Goal: Task Accomplishment & Management: Complete application form

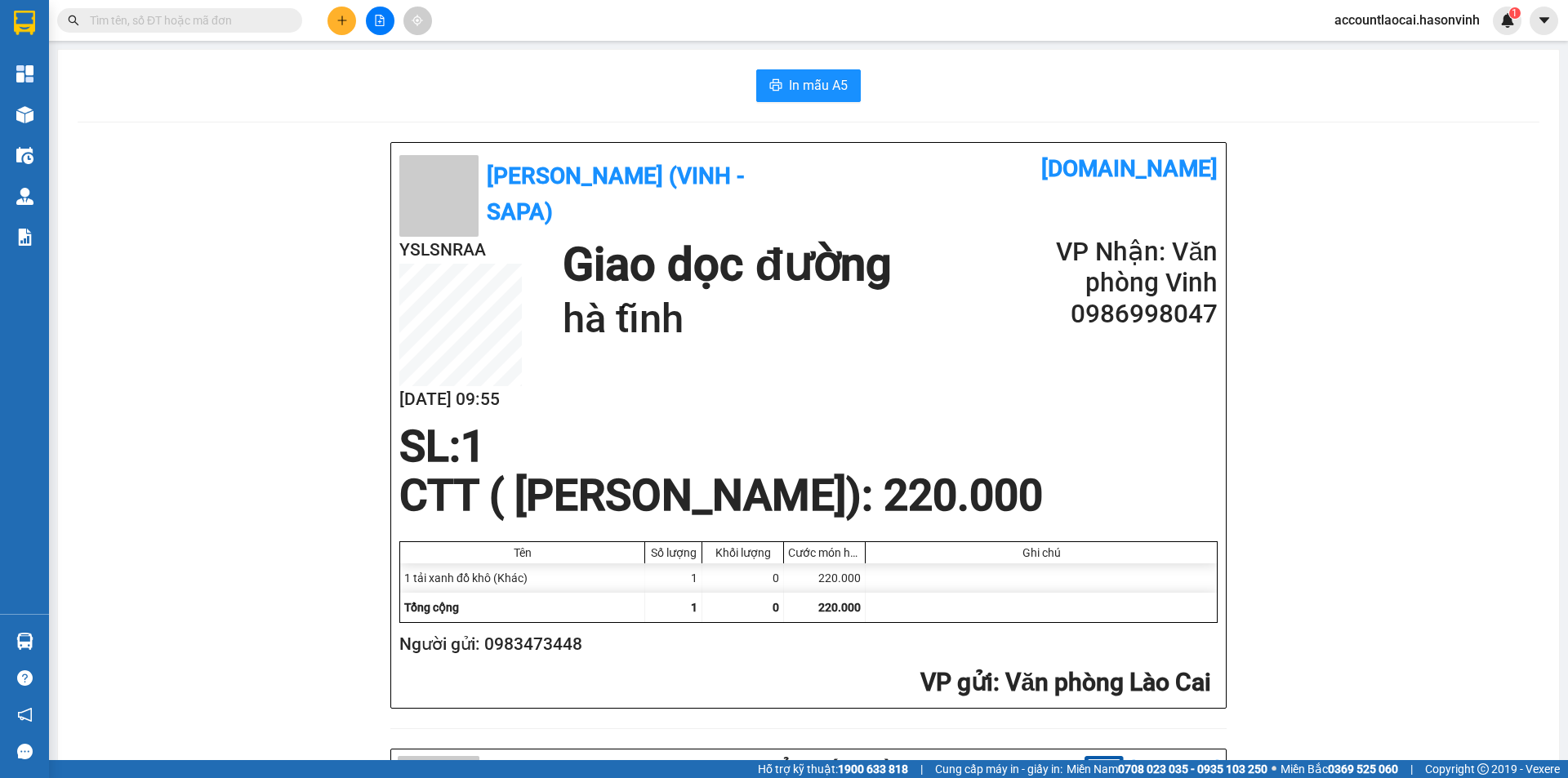
click at [315, 229] on div "Hà Sơn (Vinh - Sapa) [DOMAIN_NAME] YSLSNRAA [DATE] 09:55 Giao dọc đường [GEOGRA…" at bounding box center [809, 755] width 1462 height 1227
click at [344, 23] on icon "plus" at bounding box center [341, 19] width 11 height 11
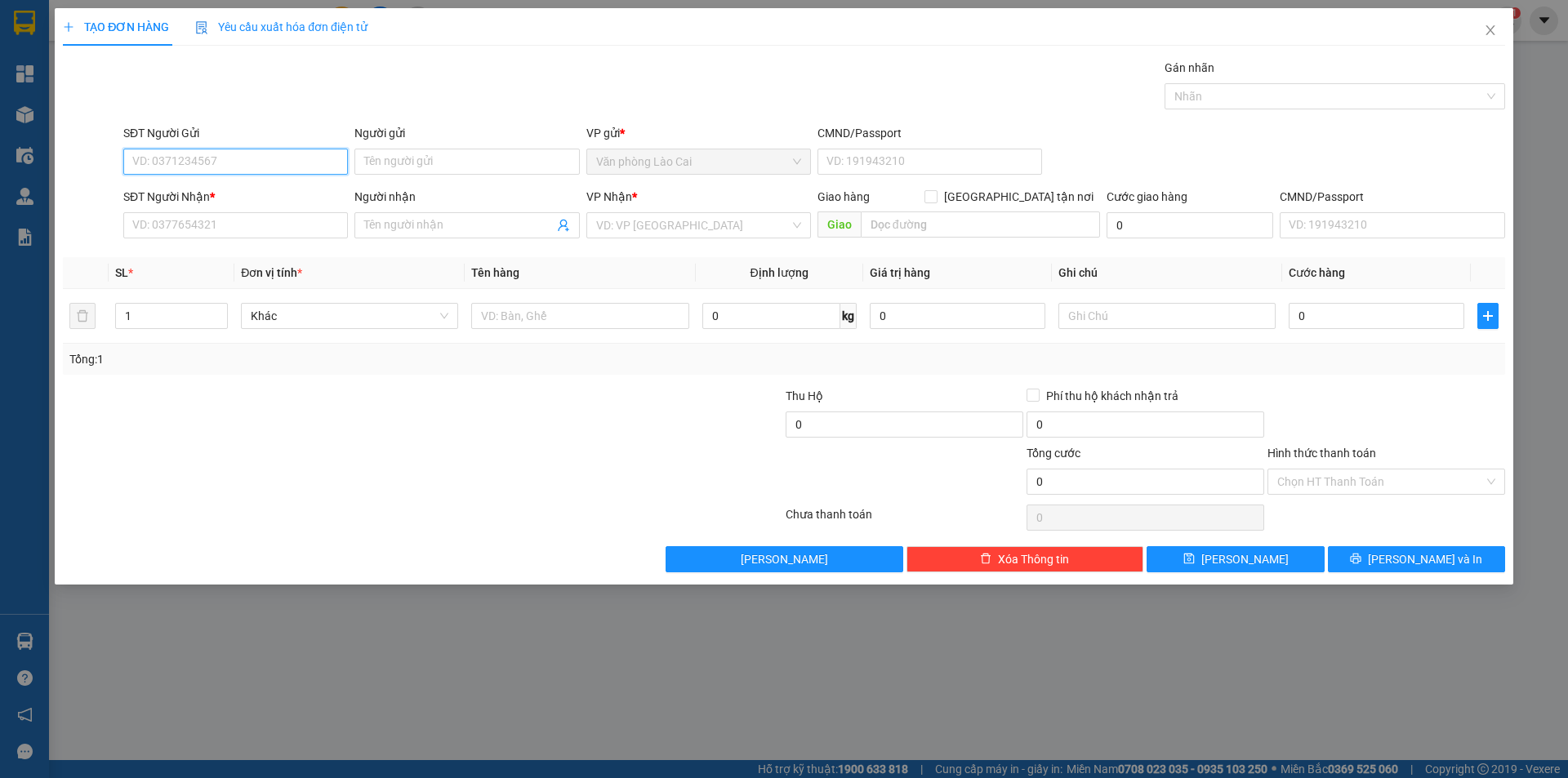
click at [207, 157] on input "SĐT Người Gửi" at bounding box center [235, 161] width 224 height 26
type input "0834513782"
click at [181, 186] on div "0834513782" at bounding box center [235, 194] width 205 height 18
type input "0914511299"
type input "đức"
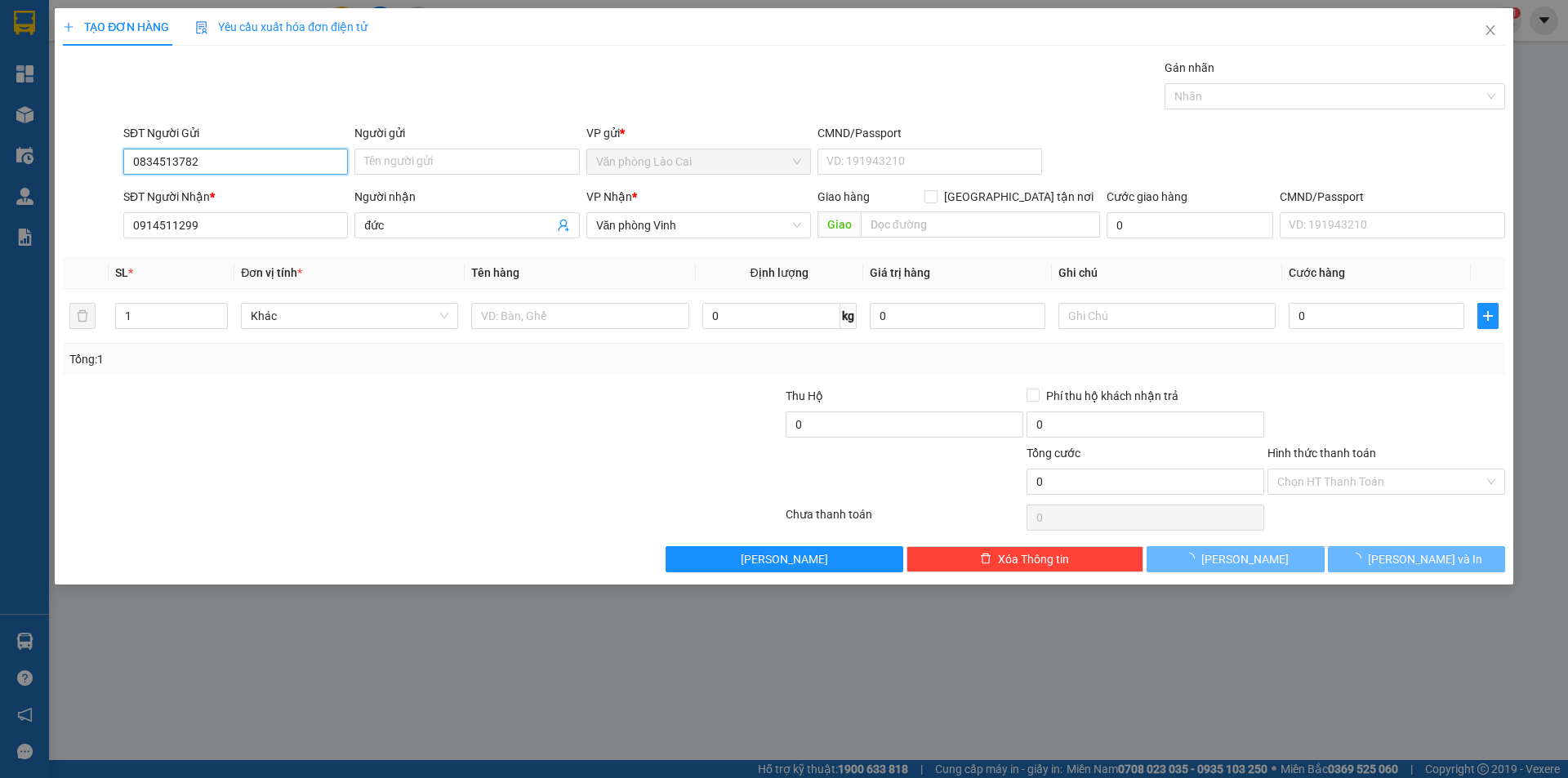
type input "100.000"
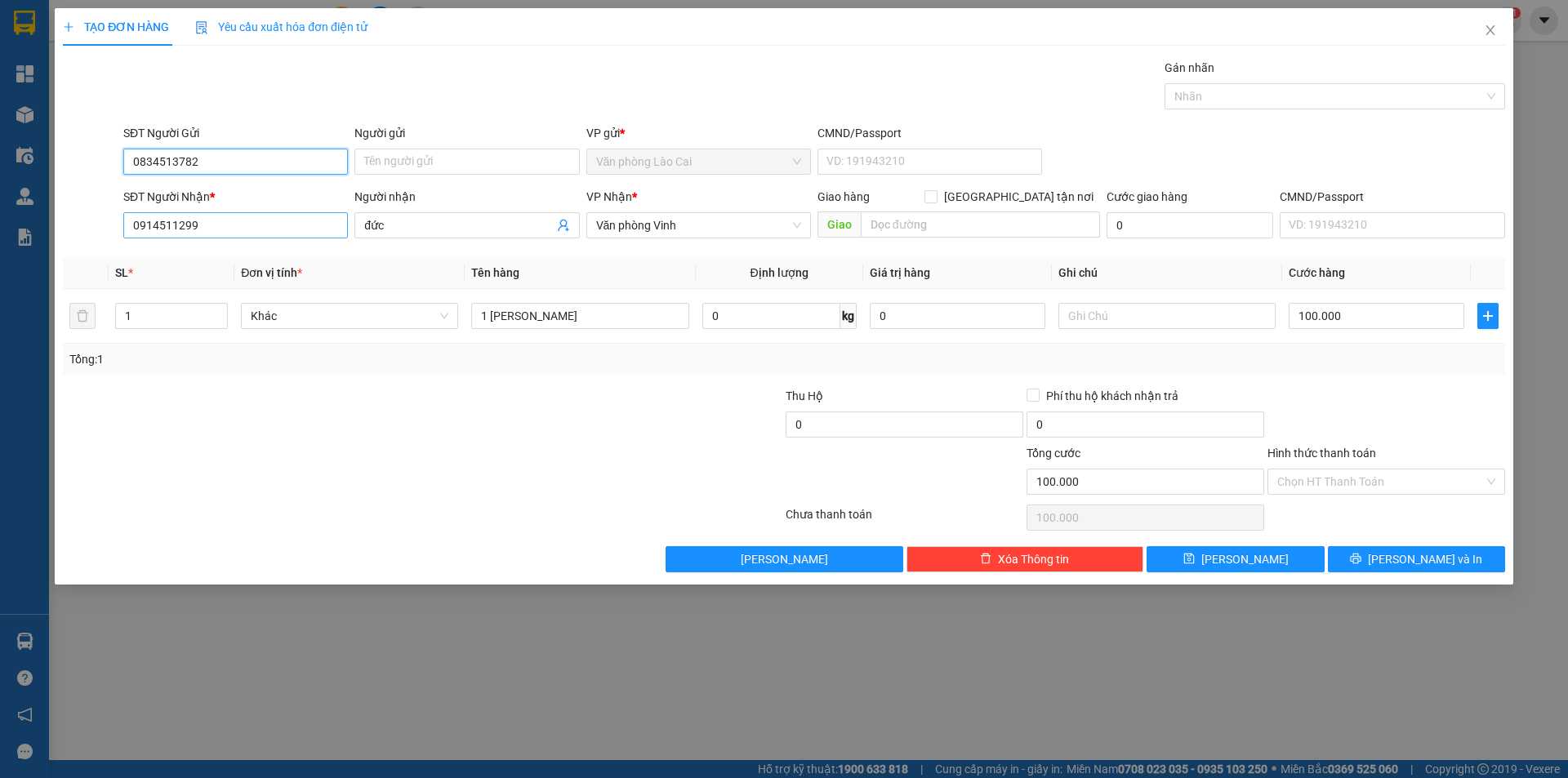
type input "0834513782"
drag, startPoint x: 216, startPoint y: 215, endPoint x: 33, endPoint y: 236, distance: 184.2
click at [33, 236] on div "TẠO ĐƠN HÀNG Yêu cầu xuất hóa đơn điện tử Transit Pickup Surcharge Ids Transit …" at bounding box center [784, 389] width 1568 height 778
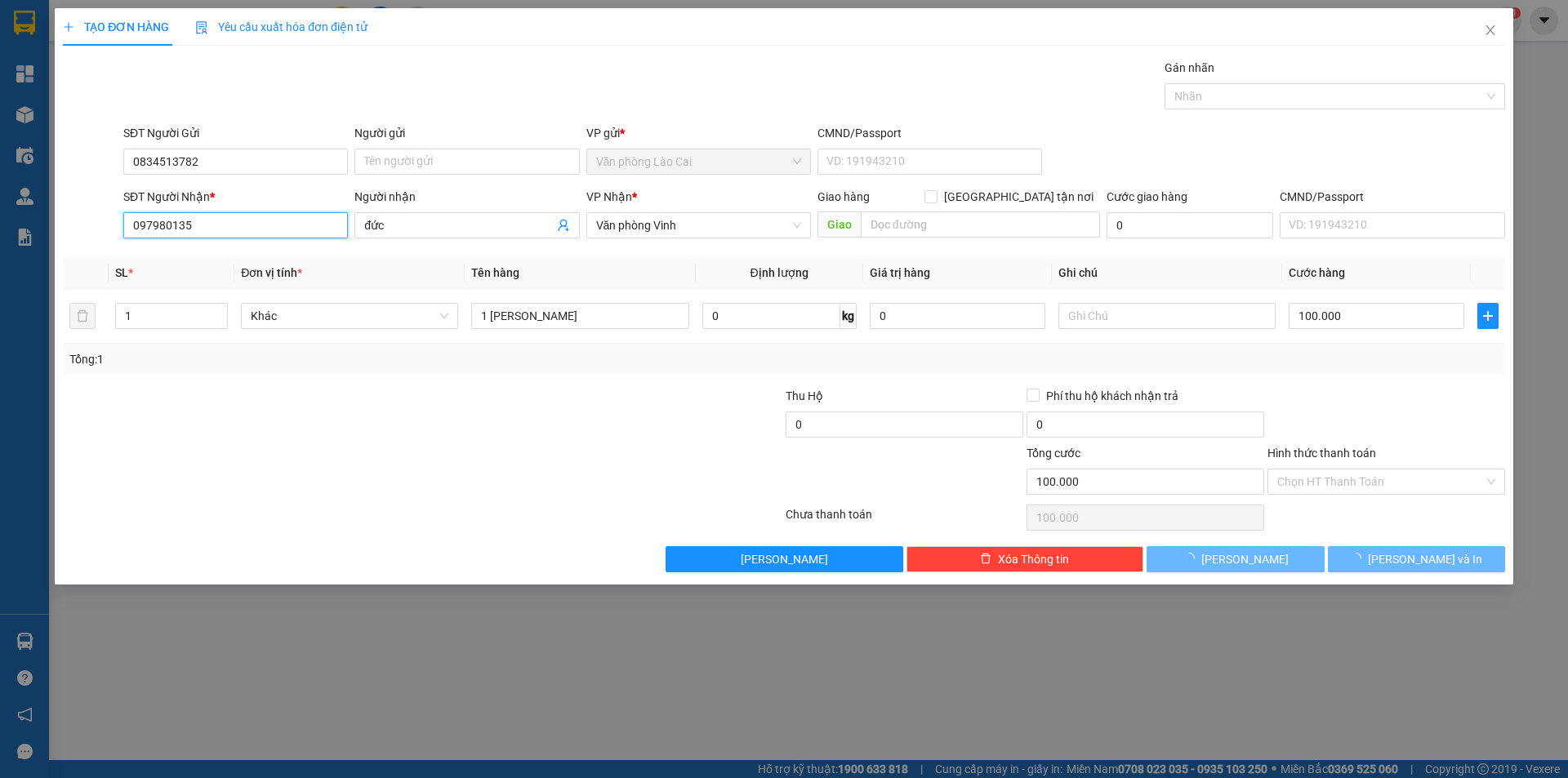
type input "0979801359"
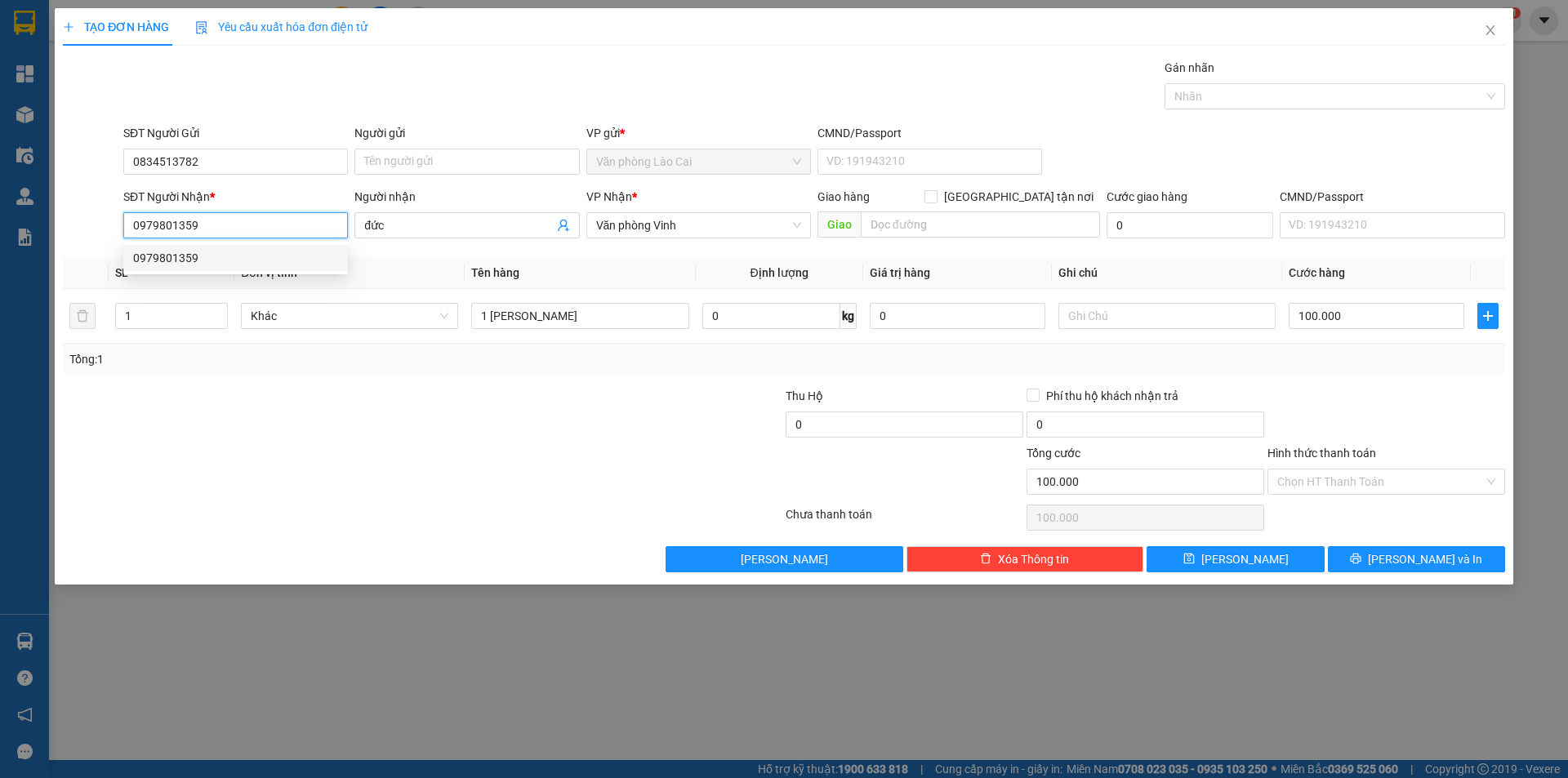
click at [217, 259] on div "0979801359" at bounding box center [235, 257] width 205 height 18
type input "hà tĩnh"
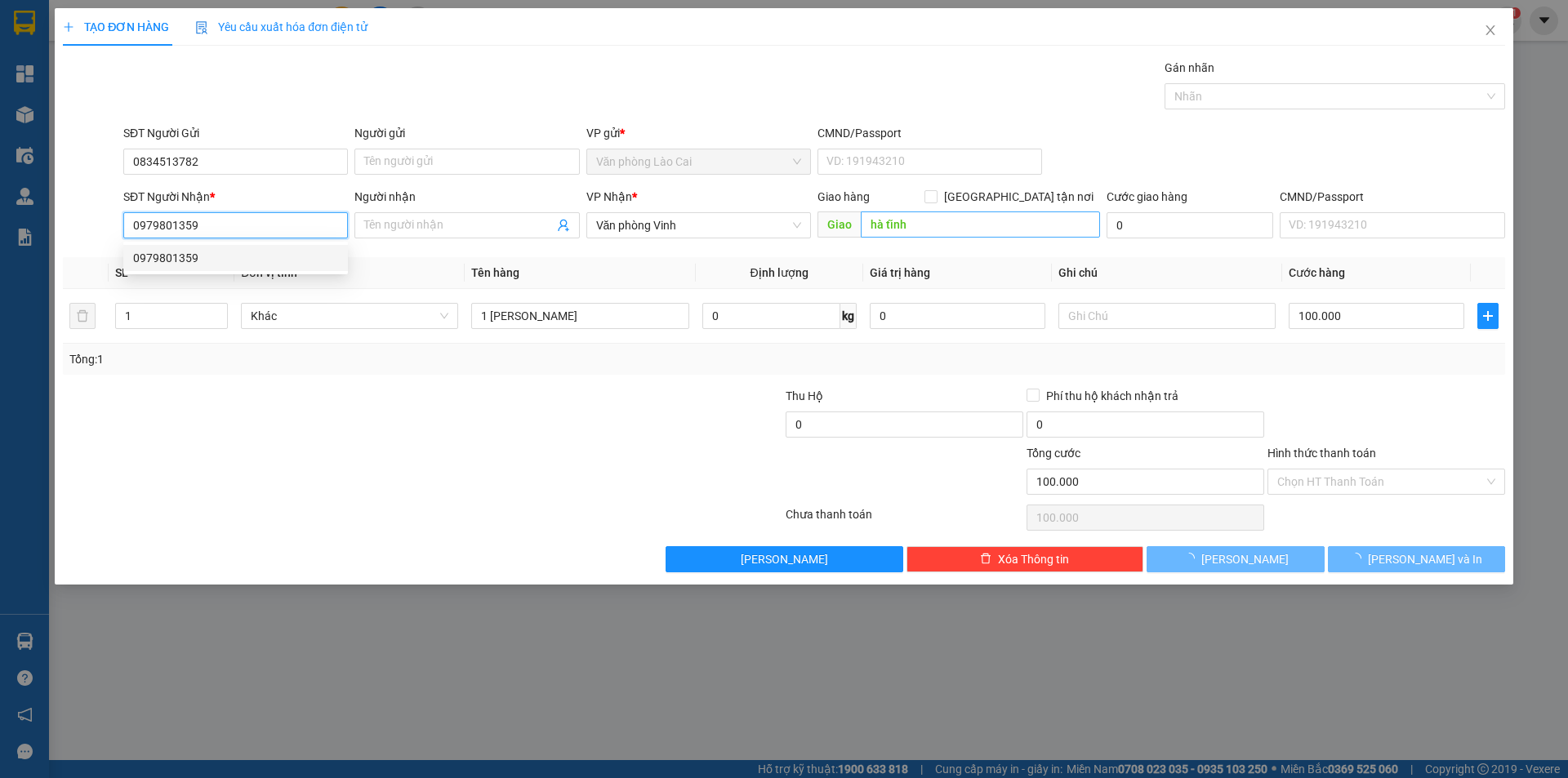
type input "600.000"
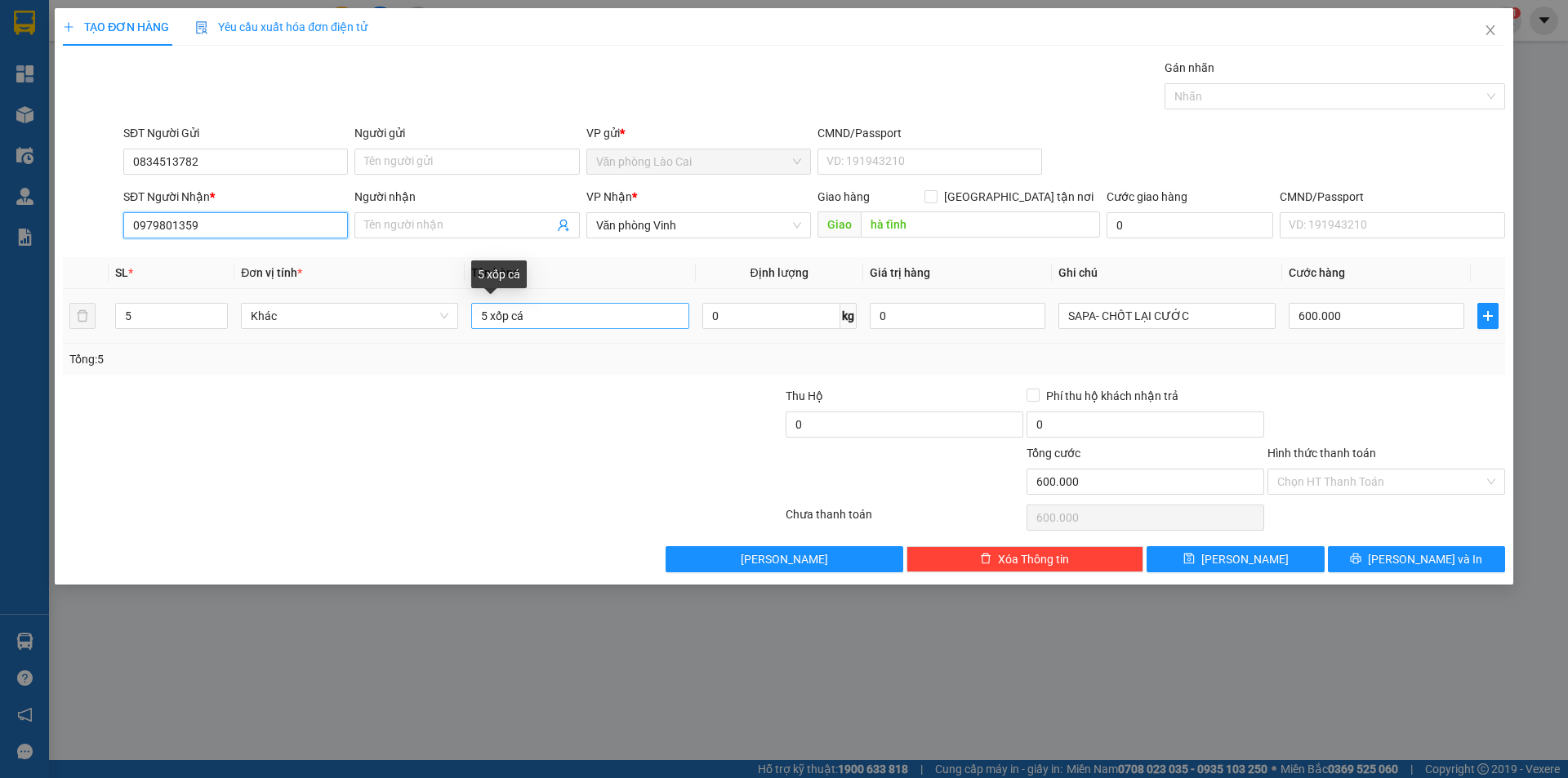
type input "0979801359"
drag, startPoint x: 567, startPoint y: 317, endPoint x: 404, endPoint y: 294, distance: 164.6
click at [404, 294] on tr "5 Khác 5 xốp cá 0 kg 0 SAPA- CHỐT LẠI CƯỚC 600.000" at bounding box center [784, 316] width 1442 height 55
type input "1 thùng hoa"
click at [191, 309] on input "5" at bounding box center [171, 316] width 111 height 25
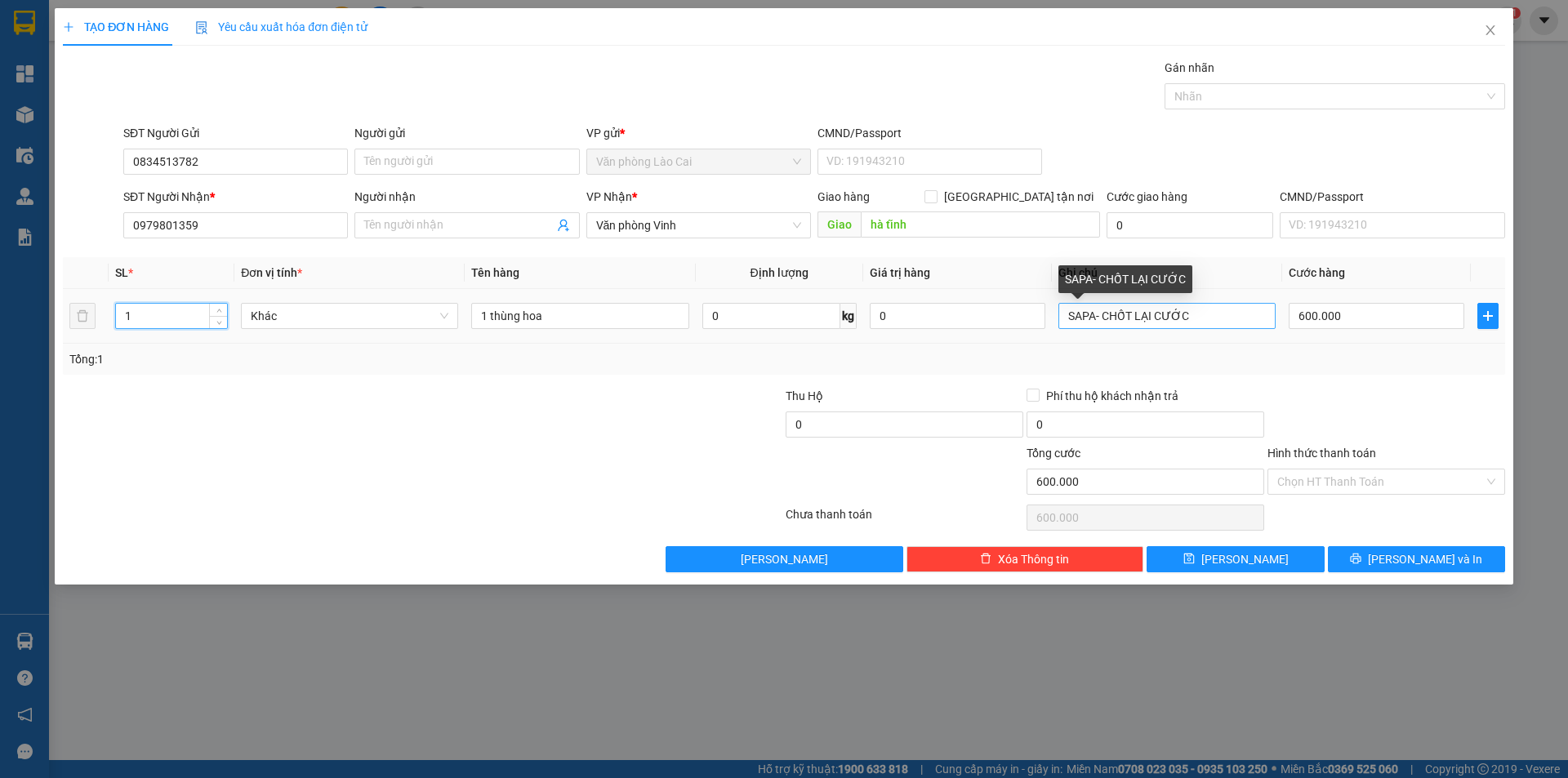
type input "1"
drag, startPoint x: 1211, startPoint y: 305, endPoint x: 1077, endPoint y: 301, distance: 134.1
click at [1077, 301] on div "Transit Pickup Surcharge Ids Transit Deliver Surcharge Ids Transit Deliver Surc…" at bounding box center [784, 315] width 1442 height 513
type input "S"
click at [1344, 316] on input "600.000" at bounding box center [1376, 316] width 175 height 26
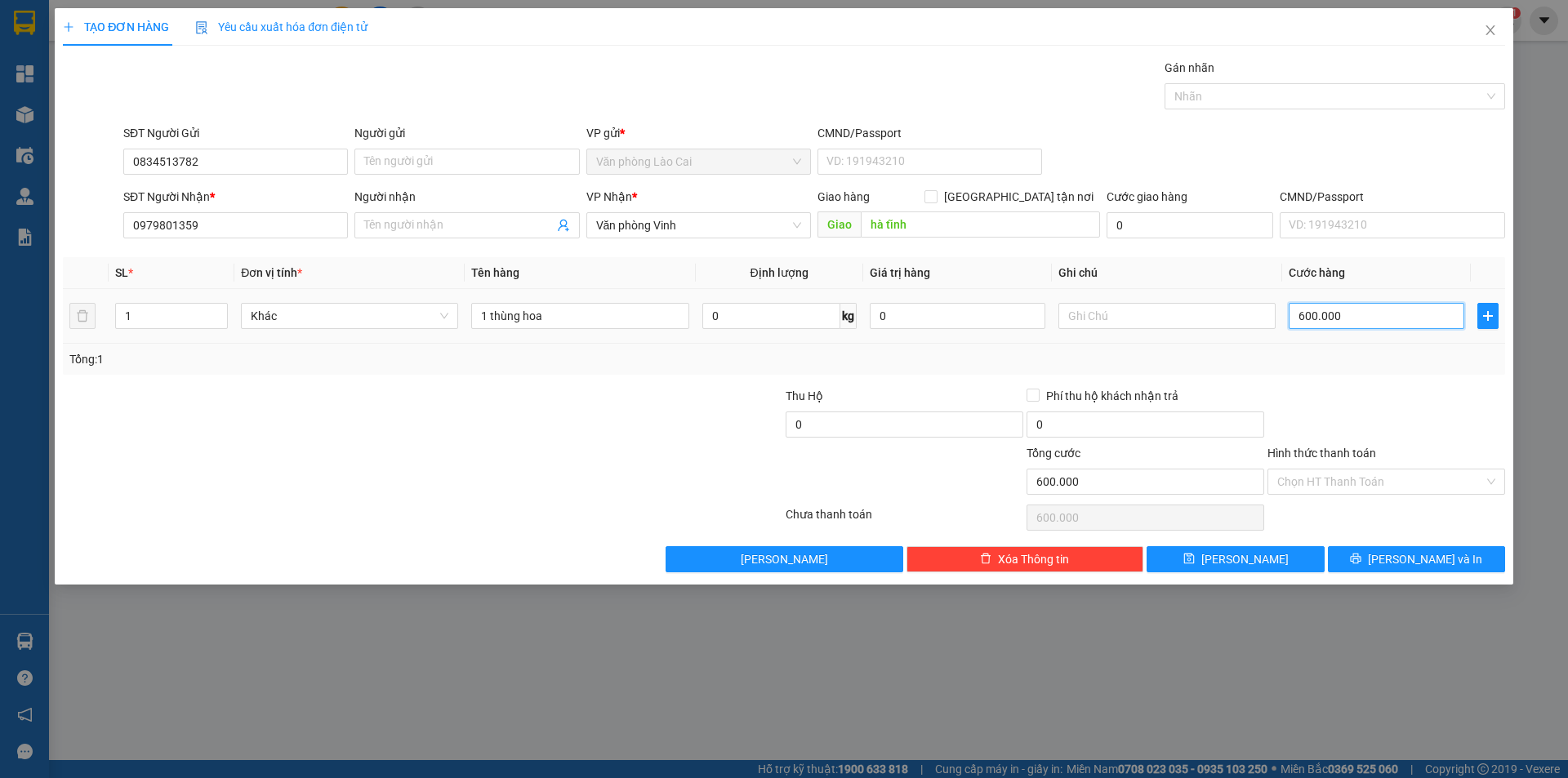
type input "1"
type input "15"
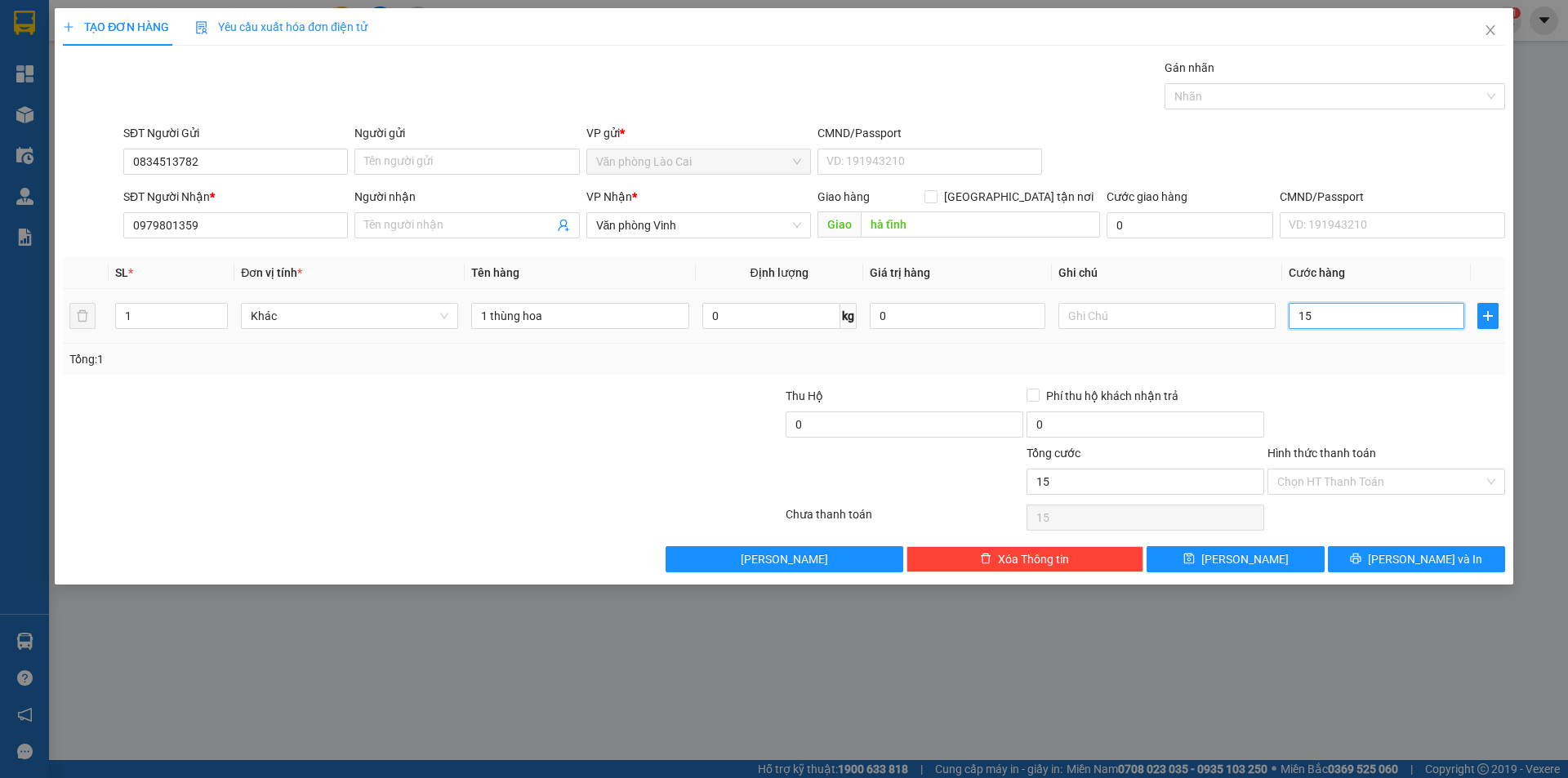
type input "150"
type input "1.500"
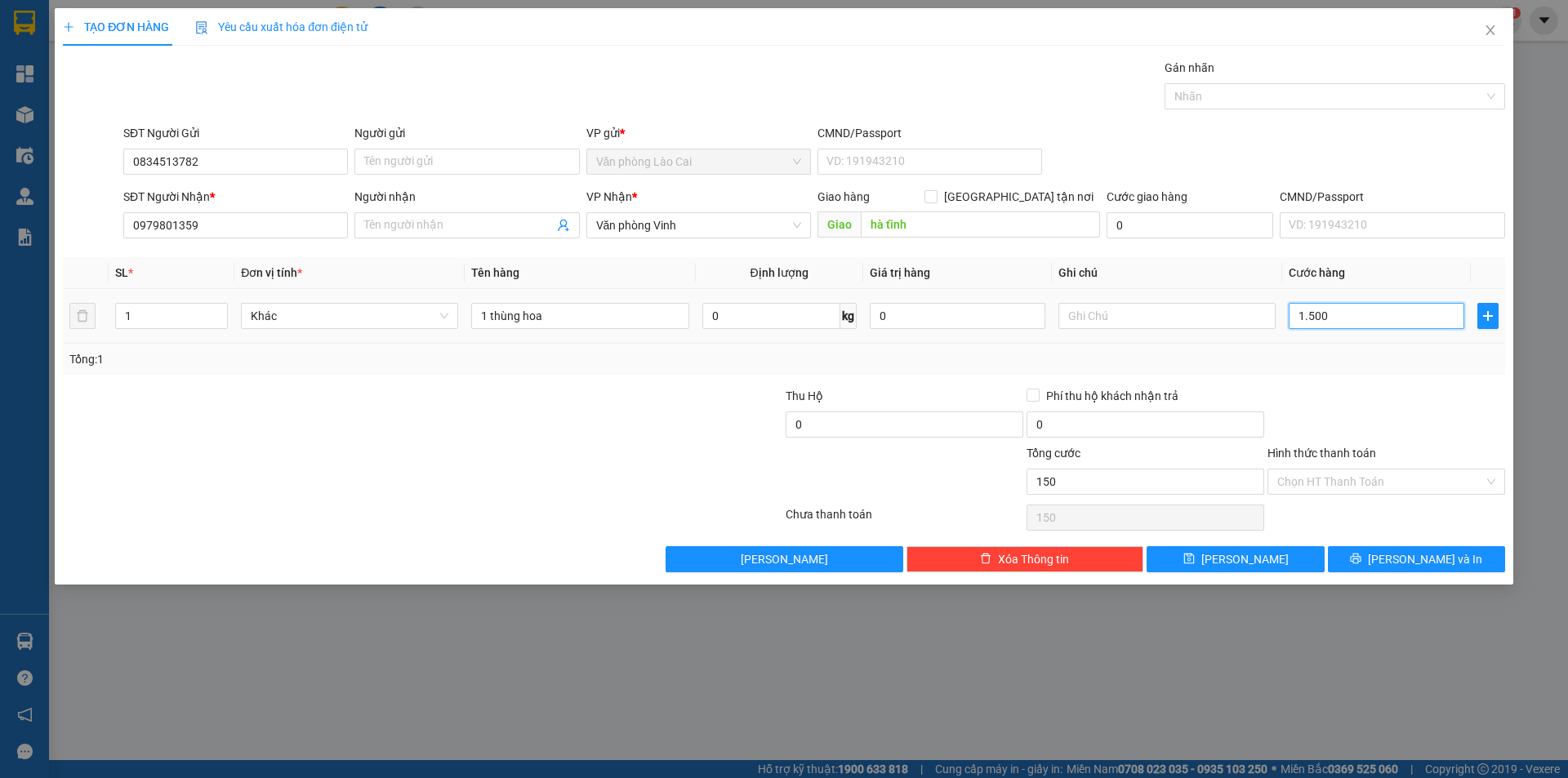
type input "1.500"
type input "15.000"
type input "150.000"
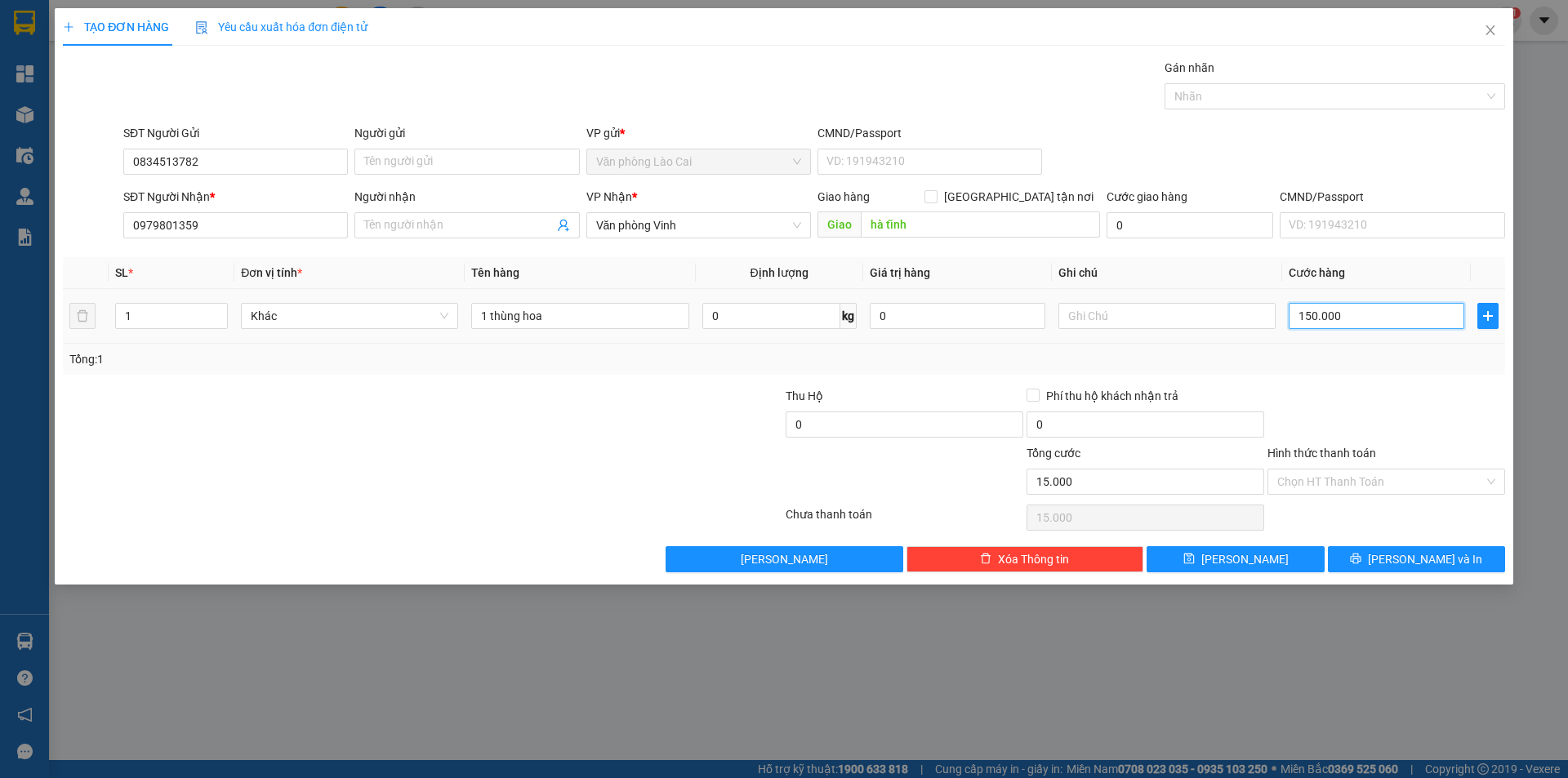
type input "150.000"
drag, startPoint x: 1368, startPoint y: 324, endPoint x: 1260, endPoint y: 323, distance: 108.0
click at [1260, 323] on tr "1 Khác 1 thùng hoa 0 kg 0 150.000" at bounding box center [784, 316] width 1442 height 55
type input "1"
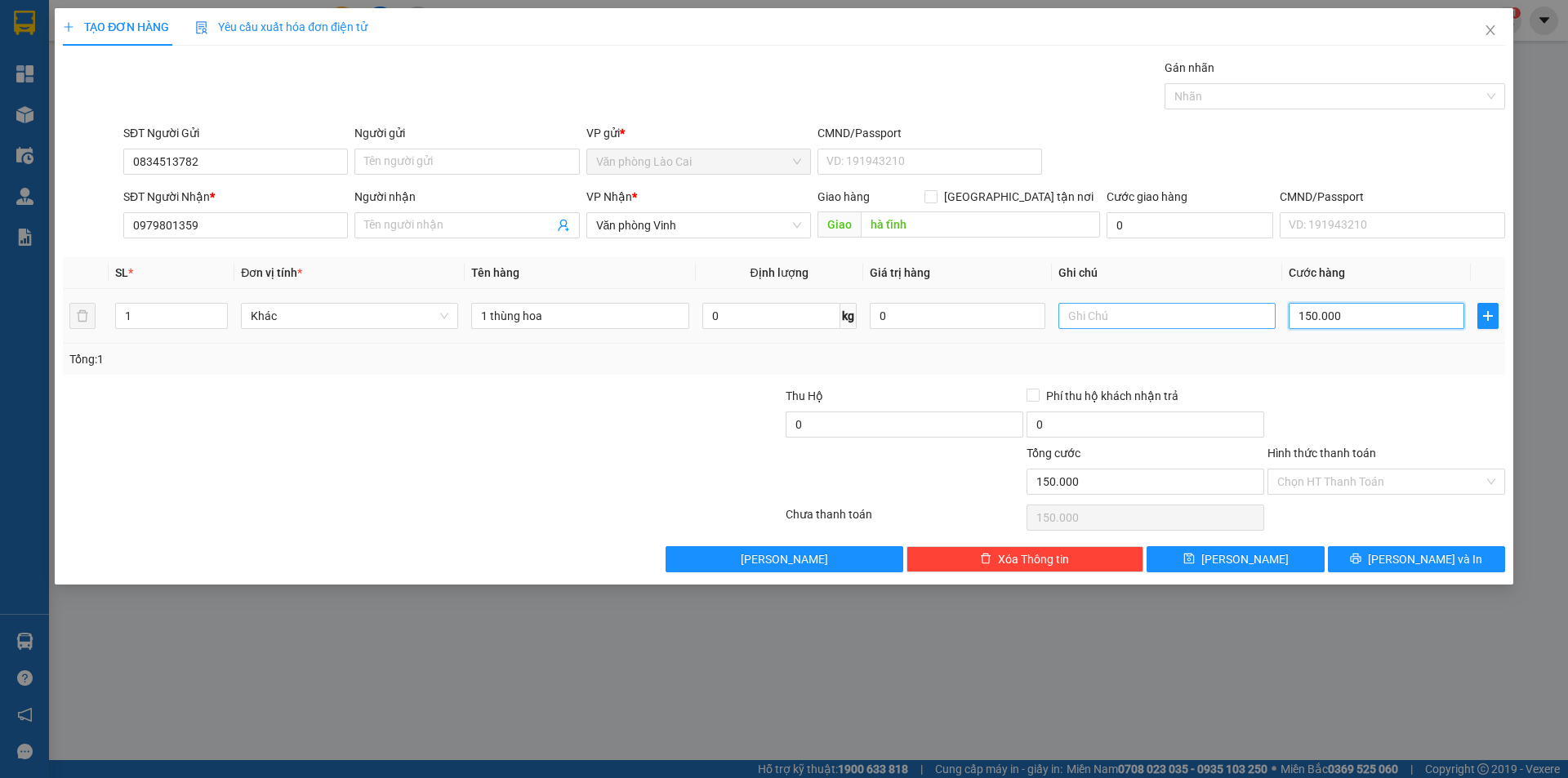
type input "1"
type input "13"
type input "130"
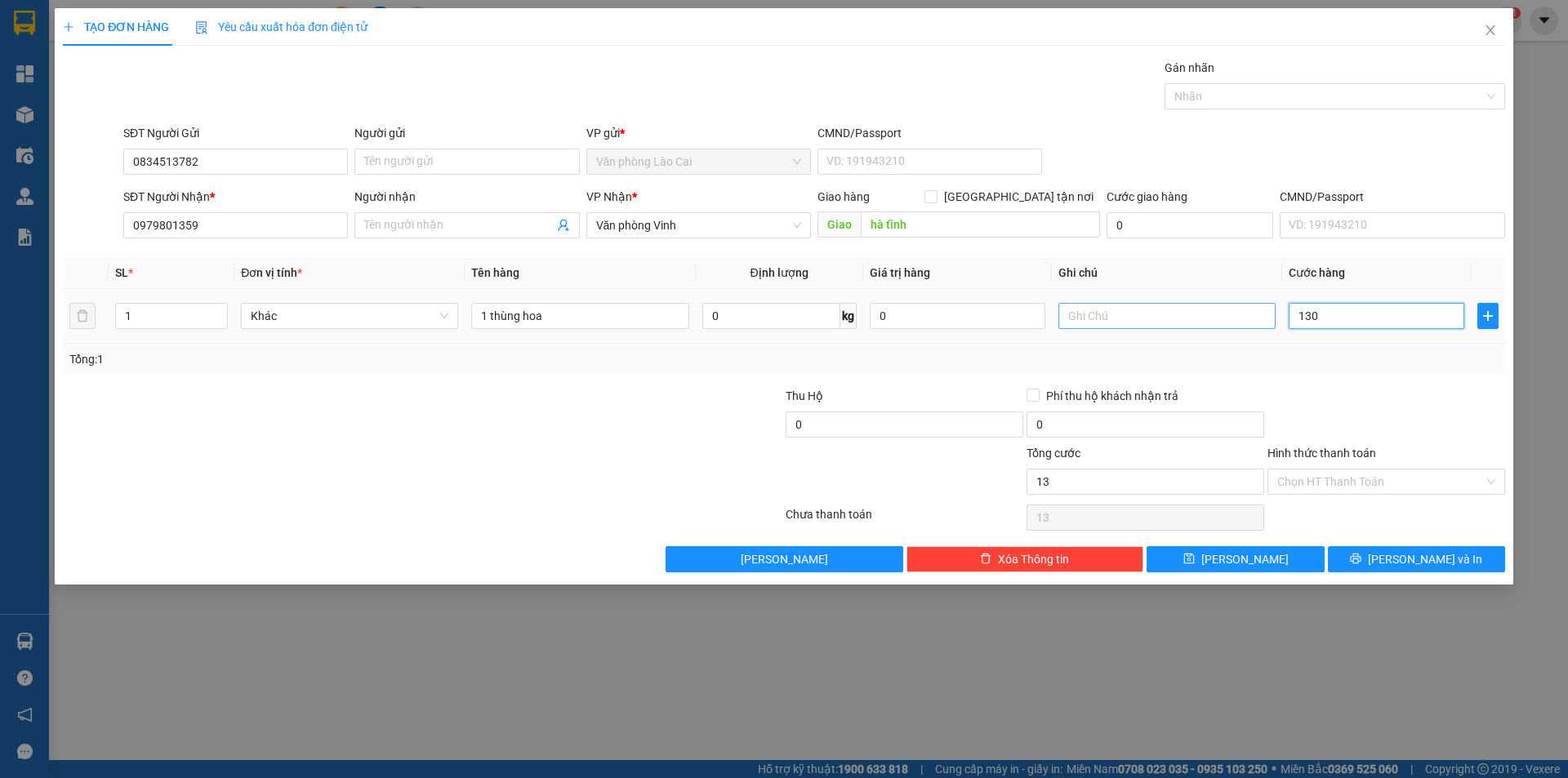
type input "130"
type input "1.300"
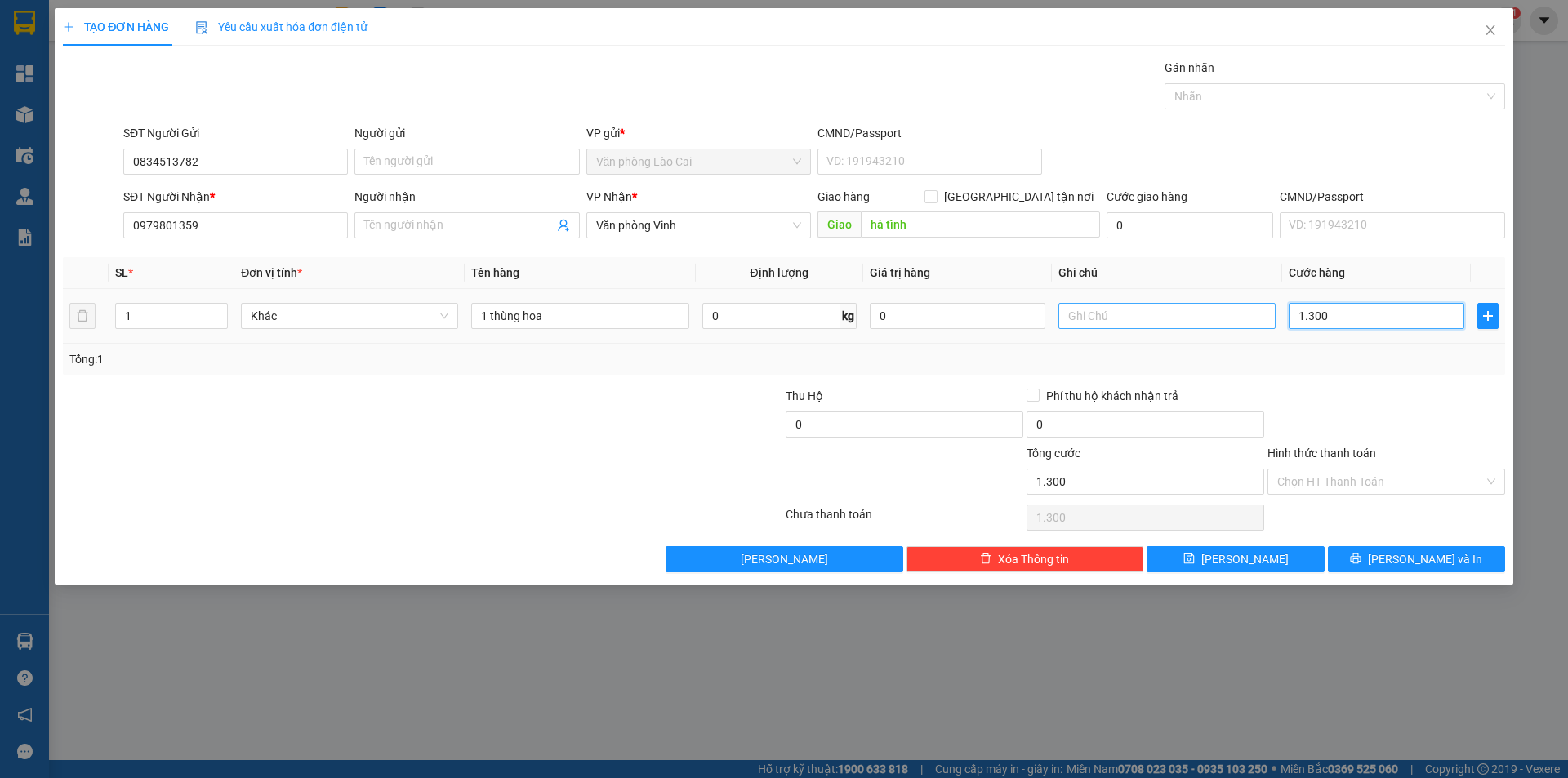
type input "13.000"
type input "130.000"
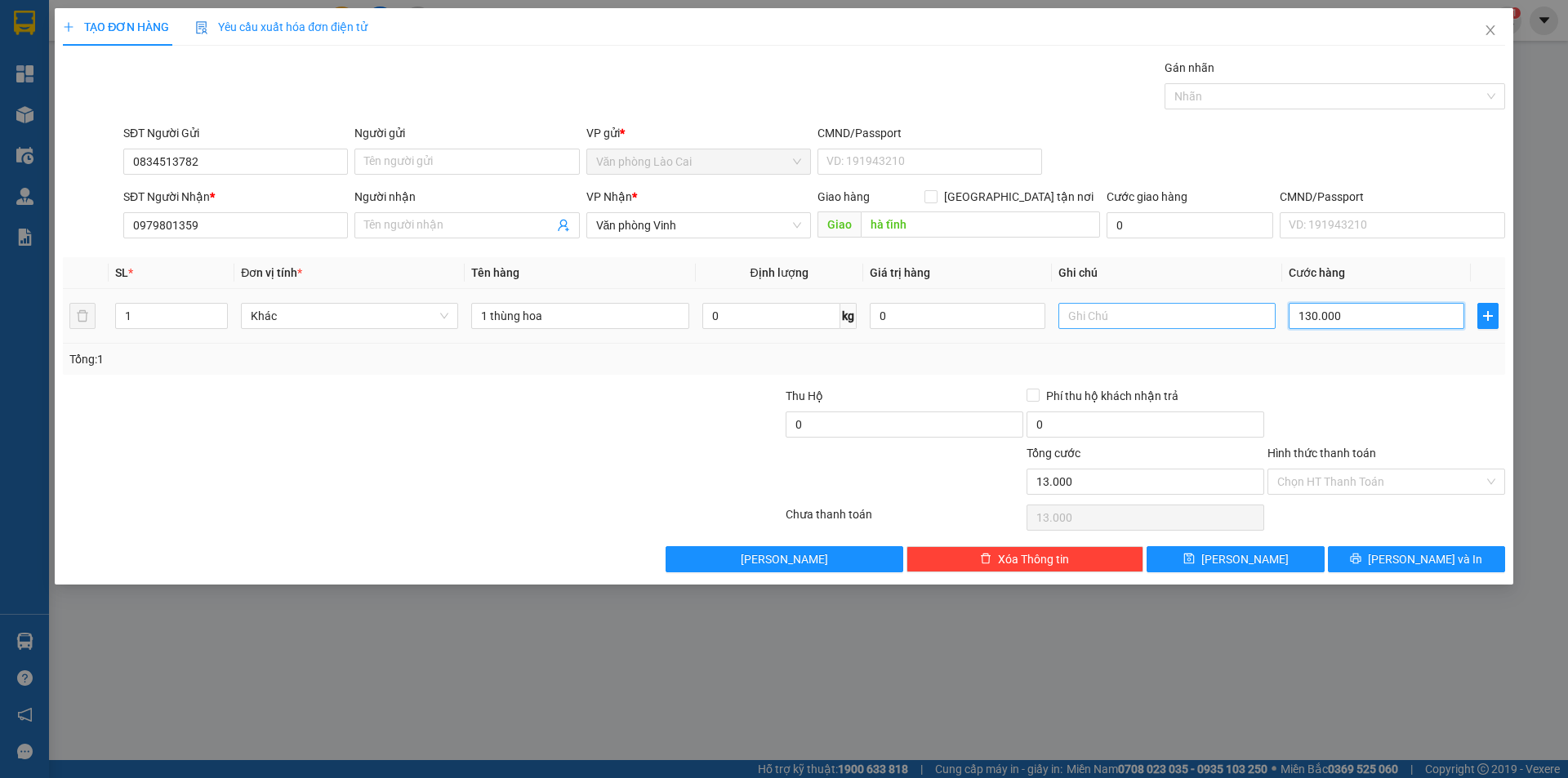
type input "130.000"
click at [1410, 554] on span "[PERSON_NAME] và In" at bounding box center [1425, 559] width 114 height 18
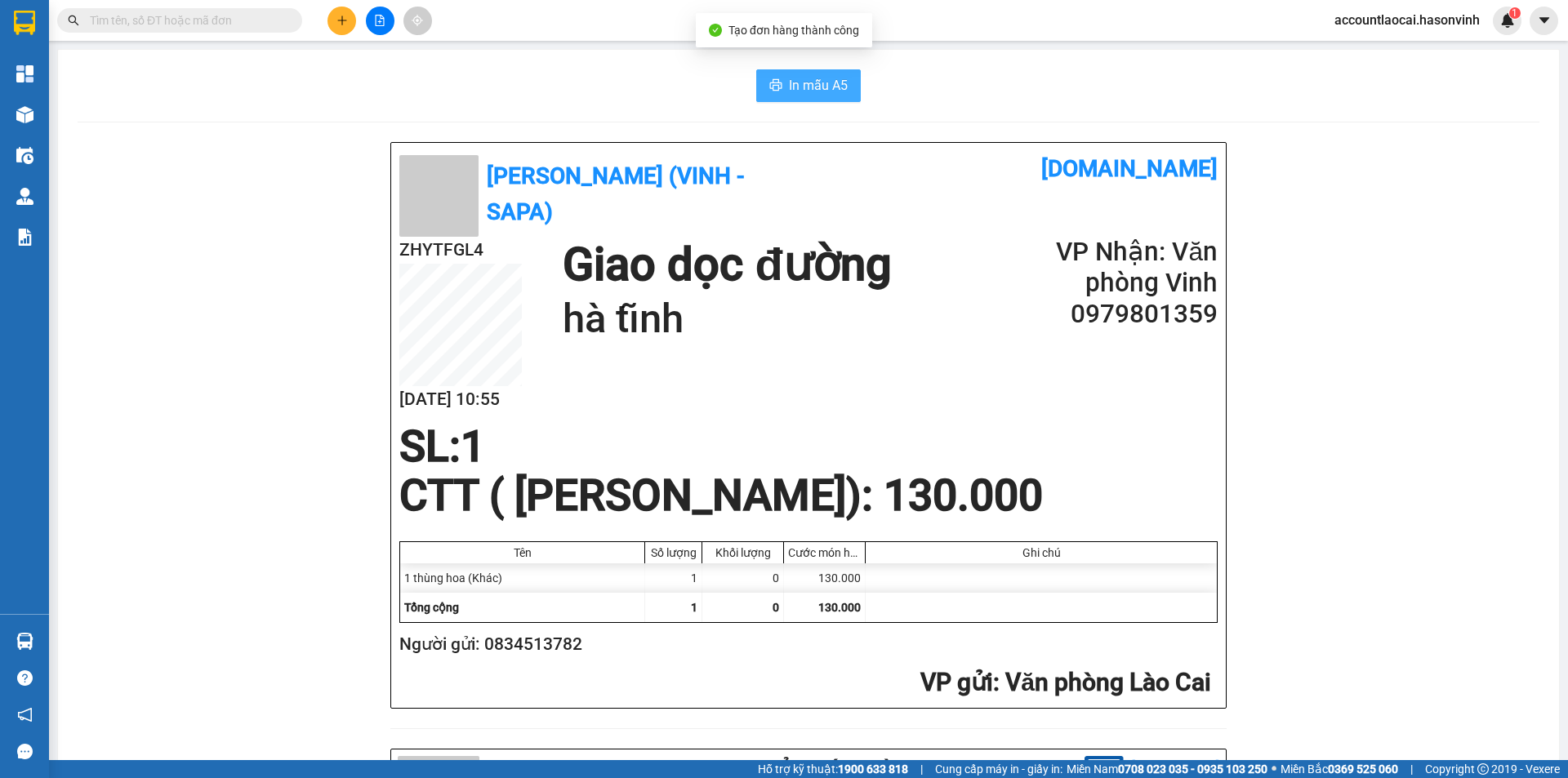
click at [773, 88] on icon "printer" at bounding box center [775, 85] width 13 height 13
